Goal: Task Accomplishment & Management: Complete application form

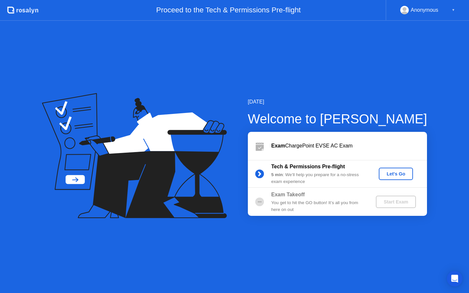
click at [387, 175] on div "Let's Go" at bounding box center [396, 173] width 29 height 5
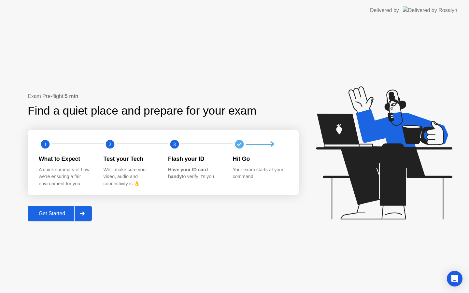
click at [45, 212] on div "Get Started" at bounding box center [52, 214] width 45 height 6
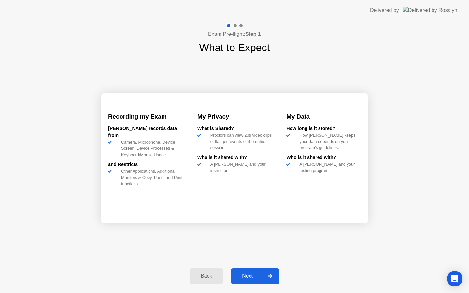
click at [243, 275] on div "Next" at bounding box center [247, 276] width 29 height 6
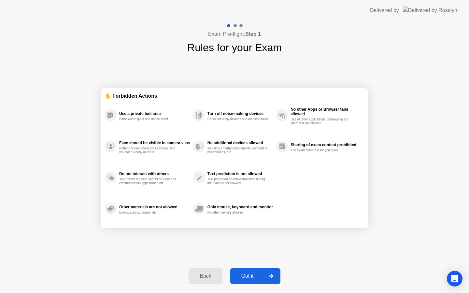
click at [243, 275] on div "Got it" at bounding box center [247, 276] width 31 height 6
select select "**********"
select select "*******"
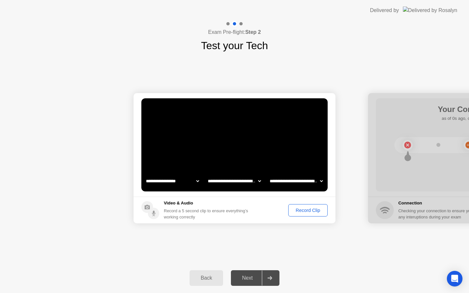
click at [307, 208] on div "Record Clip" at bounding box center [308, 210] width 35 height 5
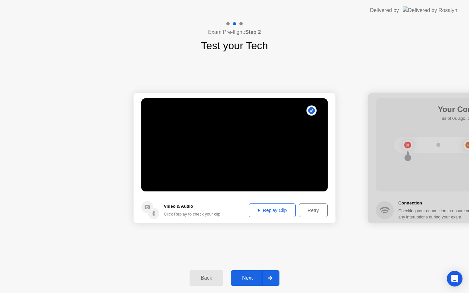
click at [244, 281] on div "Next" at bounding box center [247, 278] width 29 height 6
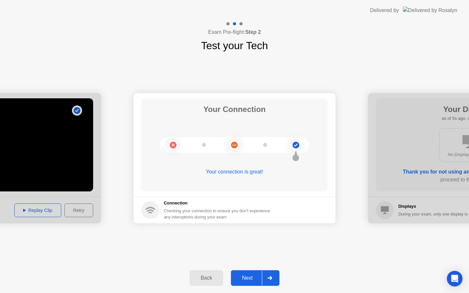
click at [244, 281] on div "Next" at bounding box center [247, 278] width 29 height 6
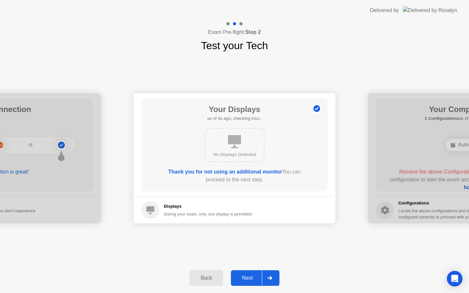
click at [244, 281] on div "Next" at bounding box center [247, 278] width 29 height 6
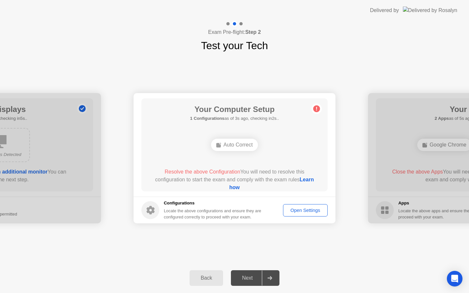
click at [236, 149] on div "Auto Correct" at bounding box center [234, 145] width 47 height 12
click at [297, 210] on div "Open Settings" at bounding box center [305, 210] width 40 height 5
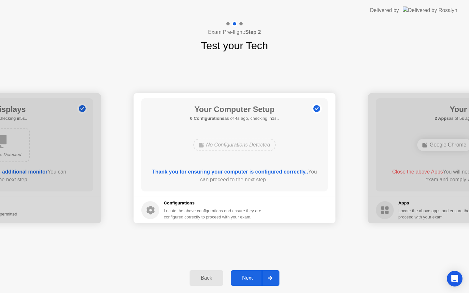
click at [246, 279] on div "Next" at bounding box center [247, 278] width 29 height 6
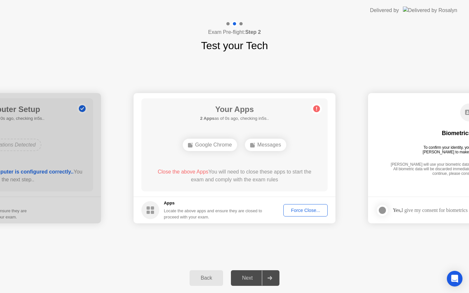
click at [220, 147] on div "Google Chrome" at bounding box center [210, 145] width 54 height 12
click at [299, 209] on div "Force Close..." at bounding box center [306, 210] width 40 height 5
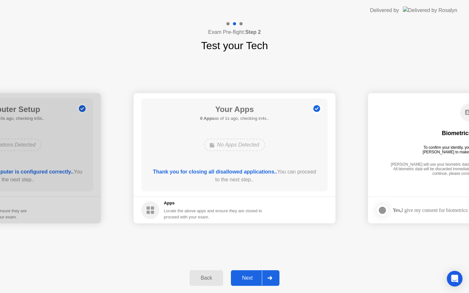
click at [245, 279] on div "Next" at bounding box center [247, 278] width 29 height 6
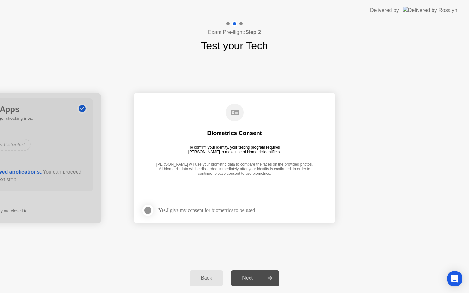
click at [245, 279] on div "Next" at bounding box center [247, 278] width 29 height 6
click at [197, 212] on div "Yes, I give my consent for biometrics to be used" at bounding box center [206, 210] width 97 height 6
click at [247, 276] on div "Next" at bounding box center [247, 278] width 29 height 6
click at [273, 281] on div at bounding box center [270, 278] width 16 height 15
click at [151, 210] on div at bounding box center [148, 211] width 8 height 8
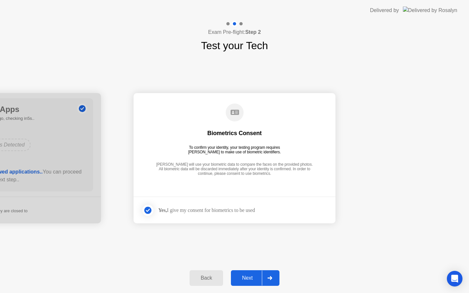
click at [269, 278] on icon at bounding box center [269, 278] width 5 height 4
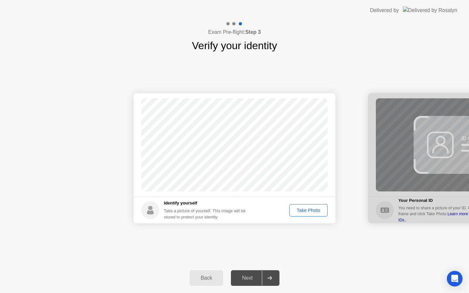
click at [303, 209] on div "Take Photo" at bounding box center [309, 210] width 34 height 5
click at [267, 282] on div at bounding box center [270, 278] width 16 height 15
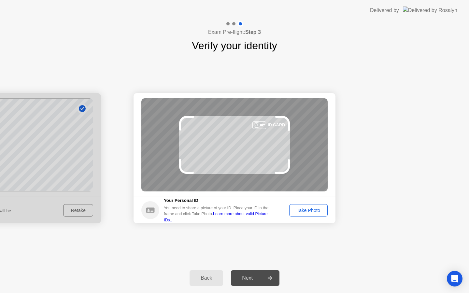
click at [298, 208] on div "Take Photo" at bounding box center [309, 210] width 34 height 5
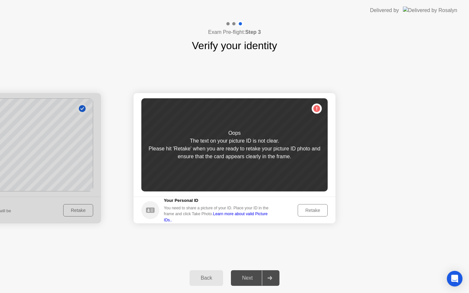
click at [298, 207] on button "Retake" at bounding box center [313, 210] width 30 height 12
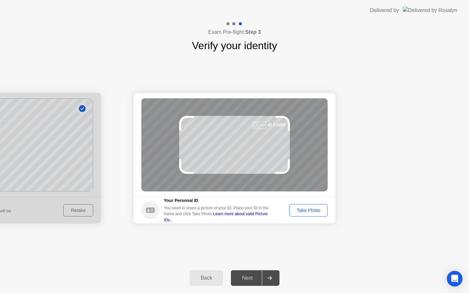
click at [298, 208] on div "Take Photo" at bounding box center [309, 210] width 34 height 5
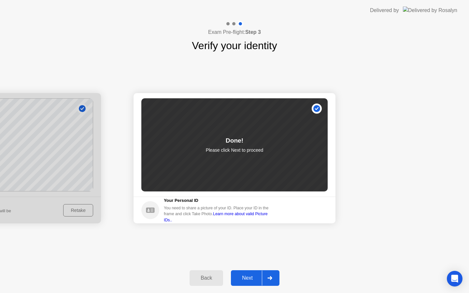
click at [252, 281] on div "Next" at bounding box center [247, 278] width 29 height 6
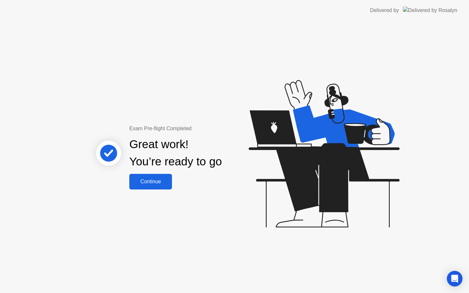
click at [160, 182] on div "Continue" at bounding box center [150, 182] width 39 height 6
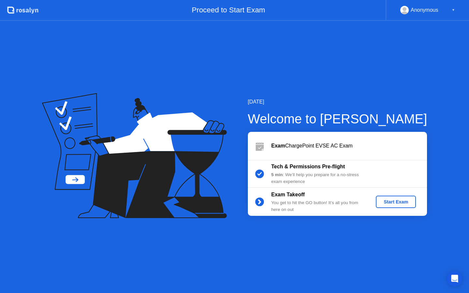
click at [392, 206] on button "Start Exam" at bounding box center [396, 202] width 40 height 12
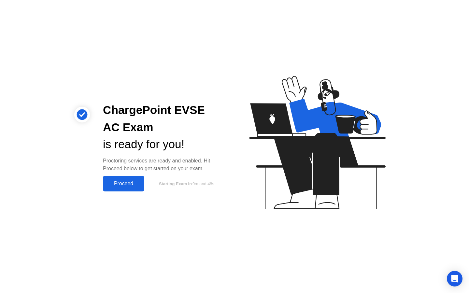
click at [140, 186] on div "Proceed" at bounding box center [123, 184] width 37 height 6
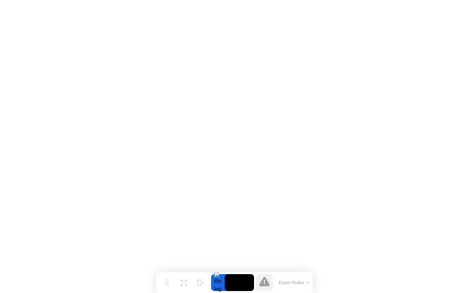
click at [289, 281] on button "Exam Rules" at bounding box center [294, 283] width 35 height 6
